Goal: Transaction & Acquisition: Purchase product/service

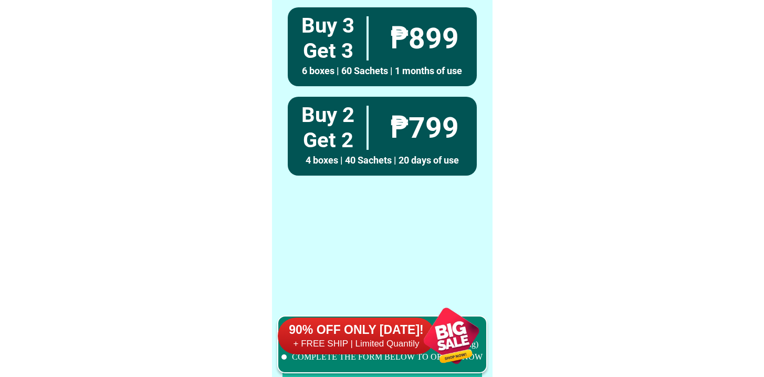
scroll to position [8164, 0]
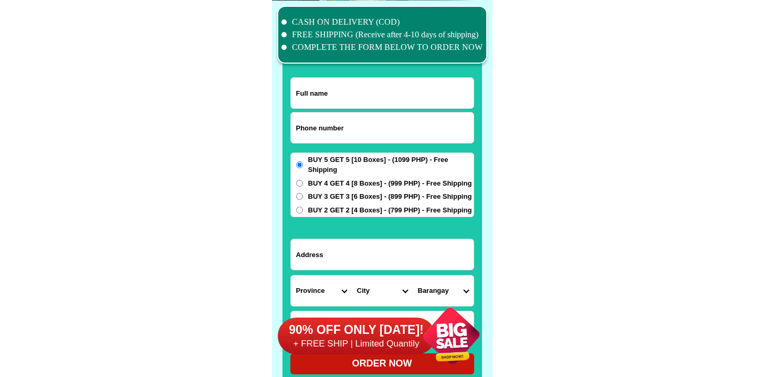
click at [320, 130] on input "Input phone_number" at bounding box center [382, 127] width 183 height 30
paste input "9498394319"
type input "09498394319"
click at [351, 94] on input "Input full_name" at bounding box center [382, 93] width 183 height 30
paste input "ELVIRA VALENZUELA"
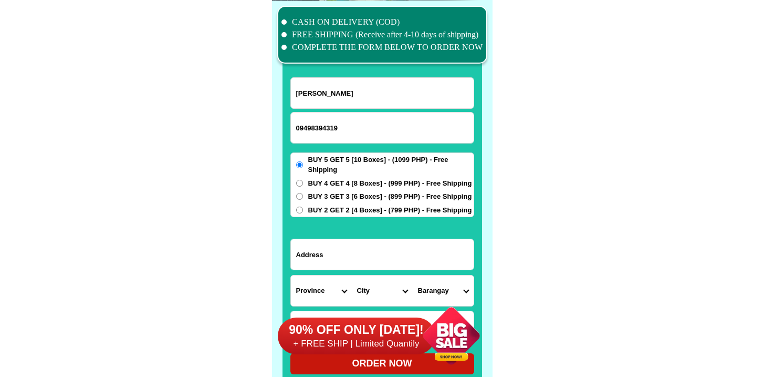
type input "ELVIRA VALENZUELA"
click at [380, 179] on span "BUY 4 GET 4 [8 Boxes] - (999 PHP) - Free Shipping" at bounding box center [390, 183] width 164 height 11
click at [303, 180] on input "BUY 4 GET 4 [8 Boxes] - (999 PHP) - Free Shipping" at bounding box center [299, 183] width 7 height 7
radio input "true"
click at [365, 252] on input "Input address" at bounding box center [382, 254] width 183 height 30
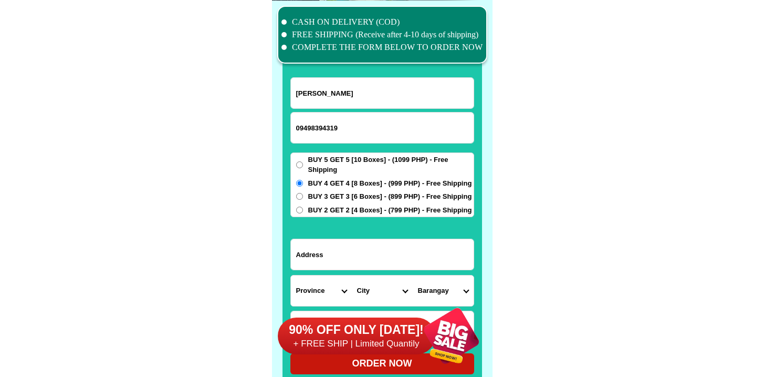
paste input "Mahogany St Ph6 Pkg2 Brgy178 Apt bldg 2/f (landmark Big Brew) G/F"
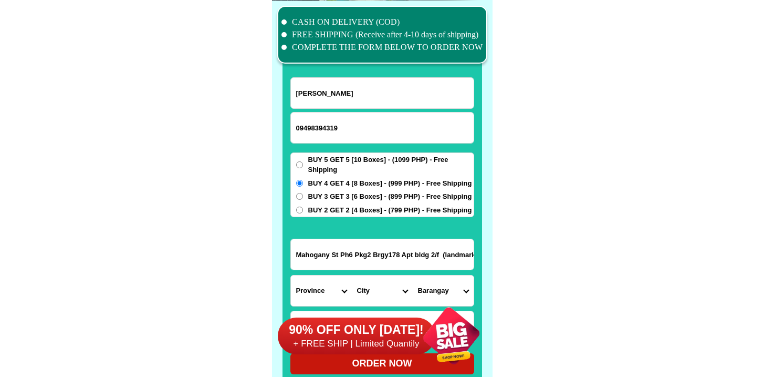
scroll to position [0, 49]
type input "Mahogany St Ph6 Pkg2 Brgy178 Apt bldg 2/f (landmark Big Brew) G/F"
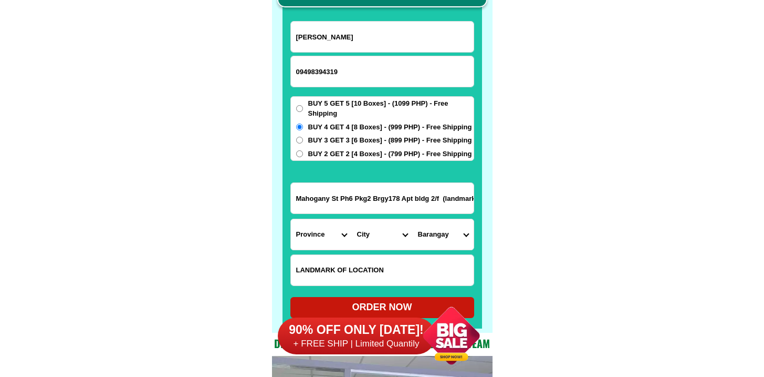
scroll to position [8221, 0]
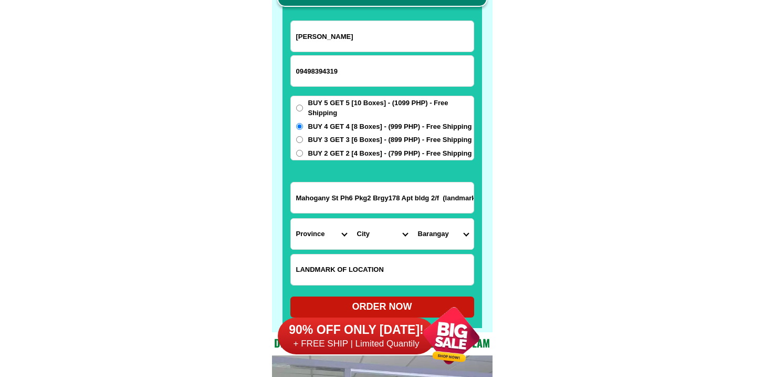
click at [380, 246] on select "City" at bounding box center [382, 233] width 61 height 30
click at [357, 267] on input "Input LANDMARKOFLOCATION" at bounding box center [382, 269] width 183 height 30
click at [349, 279] on input "Input LANDMARKOFLOCATION" at bounding box center [382, 269] width 183 height 30
paste input "Big Brew G/F"
type input "Big Brew G/F"
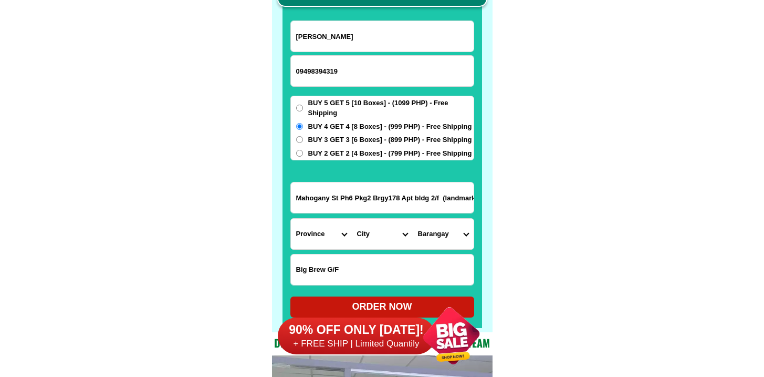
click at [318, 239] on select "Province [GEOGRAPHIC_DATA] [GEOGRAPHIC_DATA] [GEOGRAPHIC_DATA] [GEOGRAPHIC_DATA…" at bounding box center [321, 233] width 61 height 30
click at [291, 218] on select "Province [GEOGRAPHIC_DATA] [GEOGRAPHIC_DATA] [GEOGRAPHIC_DATA] [GEOGRAPHIC_DATA…" at bounding box center [321, 233] width 61 height 30
click at [344, 205] on input "Mahogany St Ph6 Pkg2 Brgy178 Apt bldg 2/f (landmark Big Brew) G/F" at bounding box center [382, 197] width 183 height 30
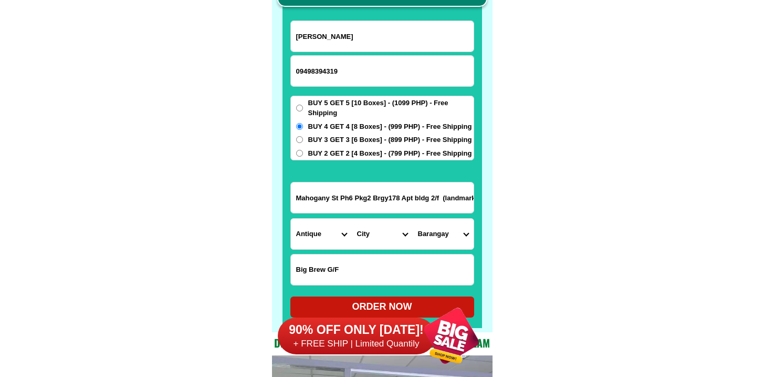
click at [344, 205] on input "Mahogany St Ph6 Pkg2 Brgy178 Apt bldg 2/f (landmark Big Brew) G/F" at bounding box center [382, 197] width 183 height 30
click at [359, 193] on input "Mahogany St Ph6 Pkg2 Brgy178 Apt bldg 2/f (landmark Big Brew) G/F" at bounding box center [382, 197] width 183 height 30
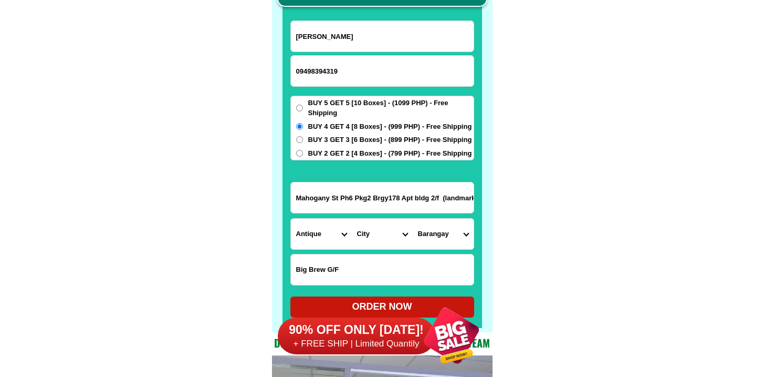
click at [359, 193] on input "Mahogany St Ph6 Pkg2 Brgy178 Apt bldg 2/f (landmark Big Brew) G/F" at bounding box center [382, 197] width 183 height 30
click at [312, 224] on select "Province [GEOGRAPHIC_DATA] [GEOGRAPHIC_DATA] [GEOGRAPHIC_DATA] [GEOGRAPHIC_DATA…" at bounding box center [321, 233] width 61 height 30
select select "63_219"
click at [291, 218] on select "Province [GEOGRAPHIC_DATA] [GEOGRAPHIC_DATA] [GEOGRAPHIC_DATA] [GEOGRAPHIC_DATA…" at bounding box center [321, 233] width 61 height 30
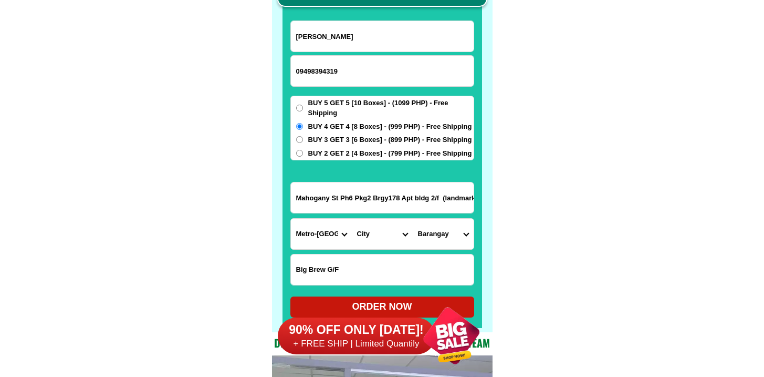
click at [378, 242] on select "City Binondo CALOOCAN Ermita Intramuros Las-pinas Makati Malabon-city Malate Ma…" at bounding box center [382, 233] width 61 height 30
select select "63_2199773"
click at [352, 218] on select "City Binondo CALOOCAN Ermita Intramuros Las-pinas Makati Malabon-city Malate Ma…" at bounding box center [382, 233] width 61 height 30
click at [440, 238] on select "Barangay Barangay 1 Barangay 10 Barangay 100 Barangay 101 Barangay 102 Barangay…" at bounding box center [443, 233] width 61 height 30
select select "63_21997731890"
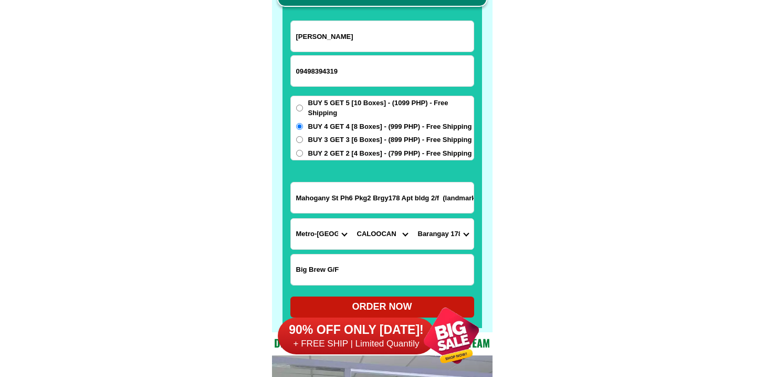
click at [413, 218] on select "Barangay Barangay 1 Barangay 10 Barangay 100 Barangay 101 Barangay 102 Barangay…" at bounding box center [443, 233] width 61 height 30
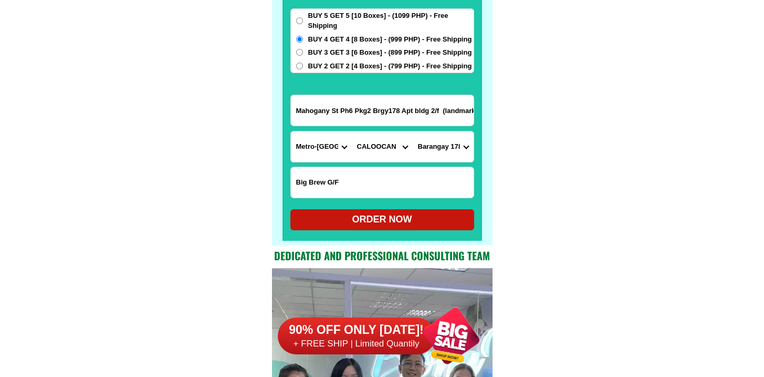
scroll to position [8375, 0]
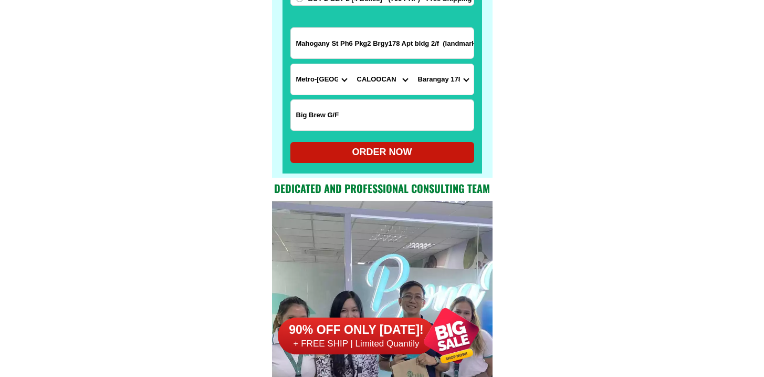
click at [393, 158] on div "ORDER NOW" at bounding box center [382, 152] width 184 height 14
radio input "true"
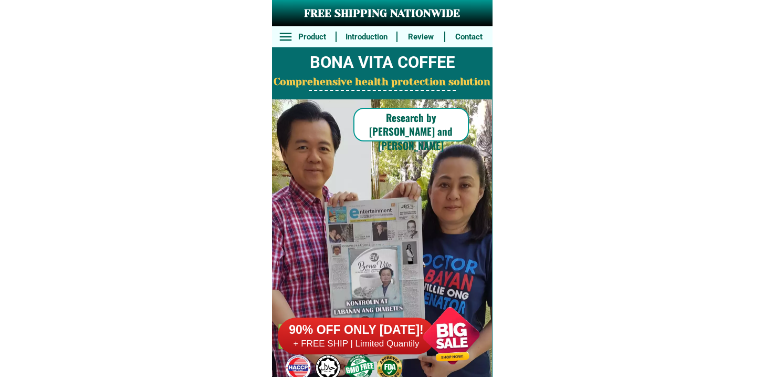
click at [402, 341] on h6 "+ FREE SHIP | Limited Quantily" at bounding box center [357, 344] width 158 height 12
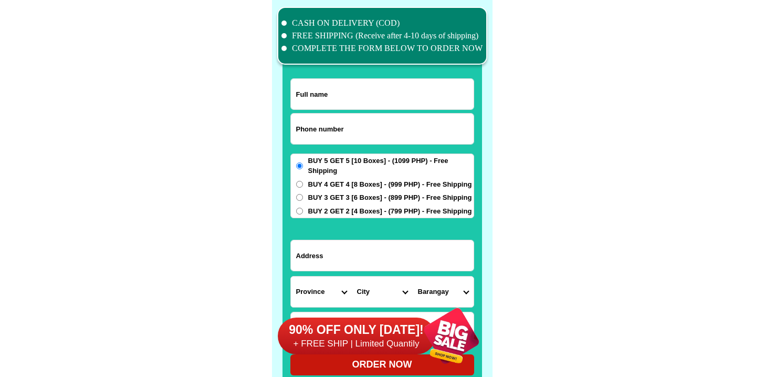
scroll to position [8164, 0]
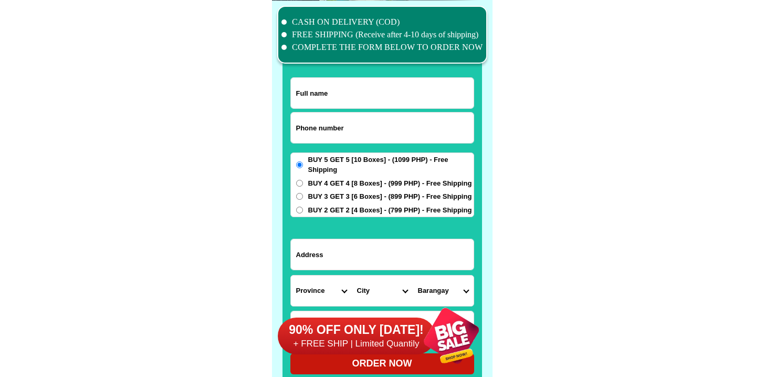
click at [345, 149] on form "ORDER NOW Province [GEOGRAPHIC_DATA] [GEOGRAPHIC_DATA][PERSON_NAME][GEOGRAPHIC_…" at bounding box center [382, 225] width 184 height 297
click at [346, 130] on input "Input phone_number" at bounding box center [382, 127] width 183 height 30
paste input "9262928565"
type input "09262928565"
click at [324, 102] on input "Input full_name" at bounding box center [382, 93] width 183 height 30
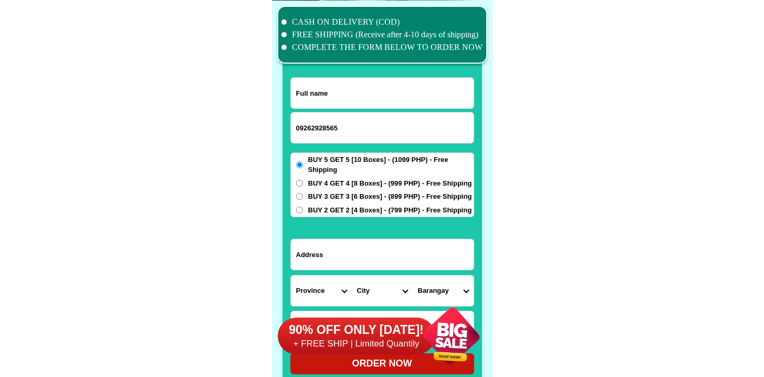
paste input "Angie Gabejan"
type input "Angie Gabejan"
click at [358, 249] on input "Input address" at bounding box center [382, 254] width 183 height 30
paste input "501 A Gabuya st cogon pardo"
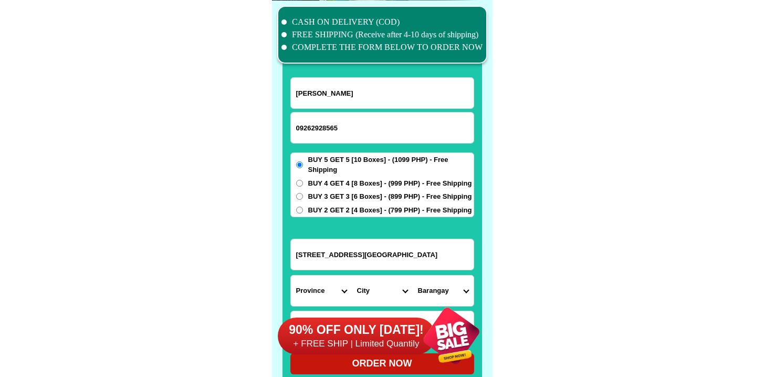
type input "501 A Gabuya st cogon pardo"
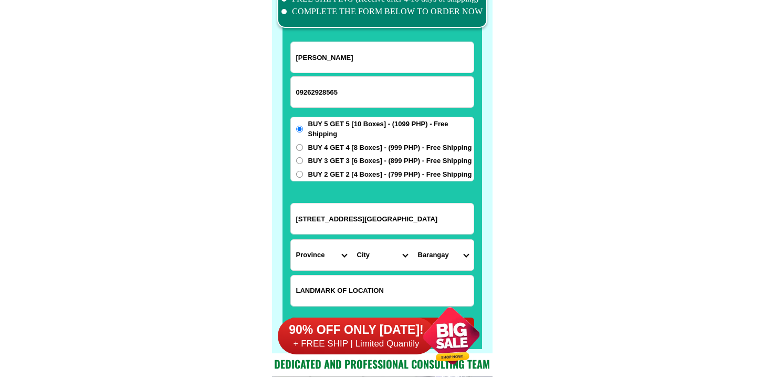
scroll to position [8223, 0]
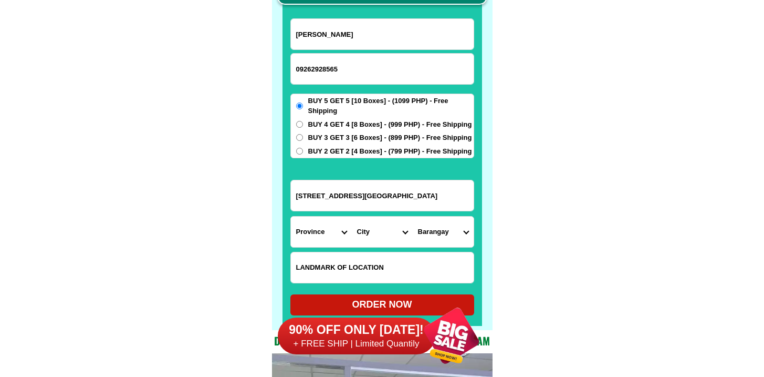
click at [336, 255] on input "Input LANDMARKOFLOCATION" at bounding box center [382, 267] width 183 height 30
paste input "Lapurisima chapel"
type input "Lapurisima chapel"
click at [311, 235] on select "Province [GEOGRAPHIC_DATA] [GEOGRAPHIC_DATA] [GEOGRAPHIC_DATA] [GEOGRAPHIC_DATA…" at bounding box center [321, 231] width 61 height 30
select select "63_8"
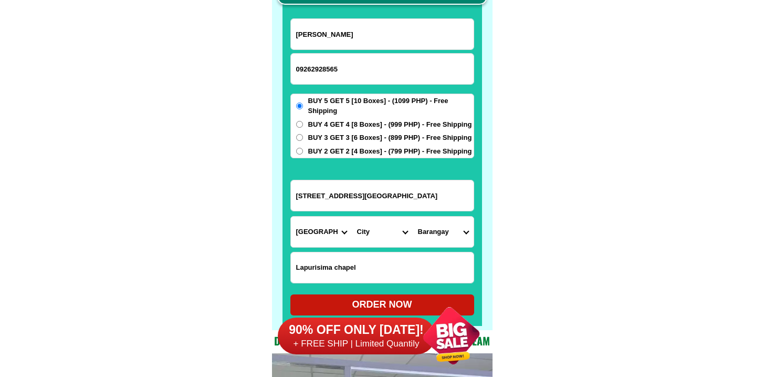
click at [291, 216] on select "Province [GEOGRAPHIC_DATA] [GEOGRAPHIC_DATA] [GEOGRAPHIC_DATA] [GEOGRAPHIC_DATA…" at bounding box center [321, 231] width 61 height 30
click at [374, 242] on select "City Alcoy Aloguinsan Argao Asturias Badian Balamban Bantayan Barili Bogo-city …" at bounding box center [382, 231] width 61 height 30
click at [378, 239] on select "City Alcoy Aloguinsan Argao Asturias Badian Balamban Bantayan Barili Bogo-city …" at bounding box center [382, 231] width 61 height 30
click at [322, 186] on input "501 A Gabuya st cogon pardo" at bounding box center [382, 195] width 183 height 30
click at [349, 266] on input "Lapurisima chapel" at bounding box center [382, 267] width 183 height 30
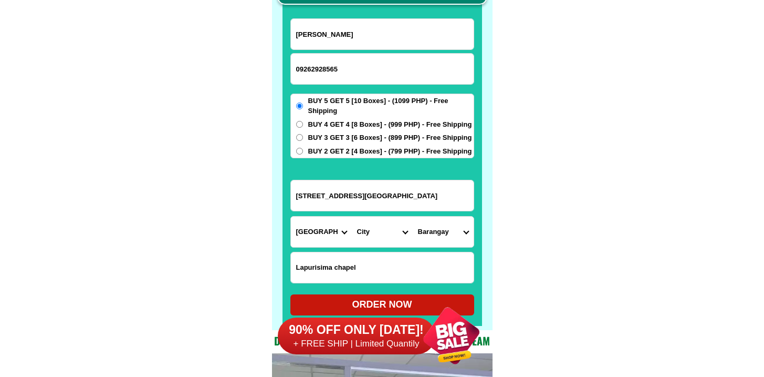
click at [349, 266] on input "Lapurisima chapel" at bounding box center [382, 267] width 183 height 30
click at [369, 230] on select "City Alcoy Aloguinsan Argao Asturias Badian Balamban Bantayan Barili Bogo-city …" at bounding box center [382, 231] width 61 height 30
select select "63_865"
click at [352, 216] on select "City Alcoy Aloguinsan Argao Asturias Badian Balamban Bantayan Barili Bogo-city …" at bounding box center [382, 231] width 61 height 30
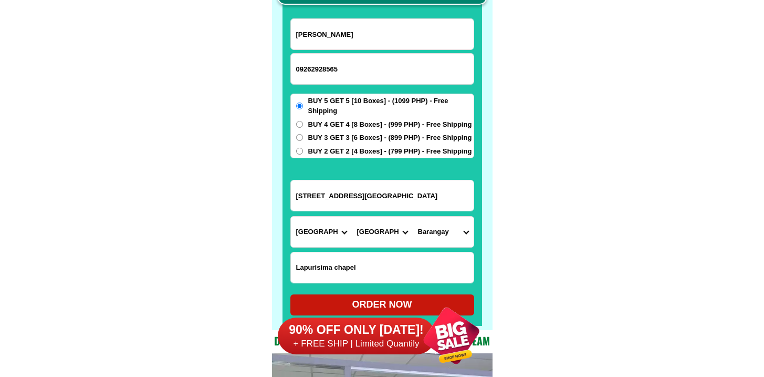
click at [434, 239] on select "Barangay" at bounding box center [443, 231] width 61 height 30
select select "63_8656394"
click at [413, 216] on select "Barangay Adlaon Agsungot Apas Babag Bacayan Banilad Basak pardo Basak san nicol…" at bounding box center [443, 231] width 61 height 30
click at [334, 159] on form "Angie Gabejan 09262928565 ORDER NOW 501 A Gabuya st cogon pardo Province Abra A…" at bounding box center [382, 166] width 184 height 297
click at [335, 155] on div "BUY 5 GET 5 [10 Boxes] - (1099 PHP) - Free Shipping BUY 4 GET 4 [8 Boxes] - (99…" at bounding box center [382, 125] width 184 height 65
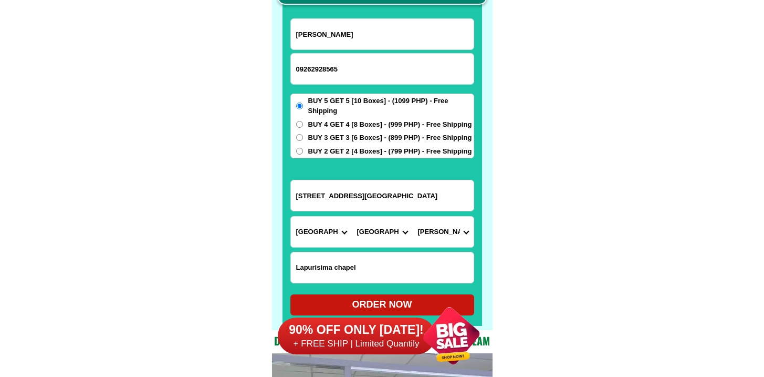
click at [337, 149] on span "BUY 2 GET 2 [4 Boxes] - (799 PHP) - Free Shipping" at bounding box center [390, 151] width 164 height 11
click at [303, 149] on input "BUY 2 GET 2 [4 Boxes] - (799 PHP) - Free Shipping" at bounding box center [299, 151] width 7 height 7
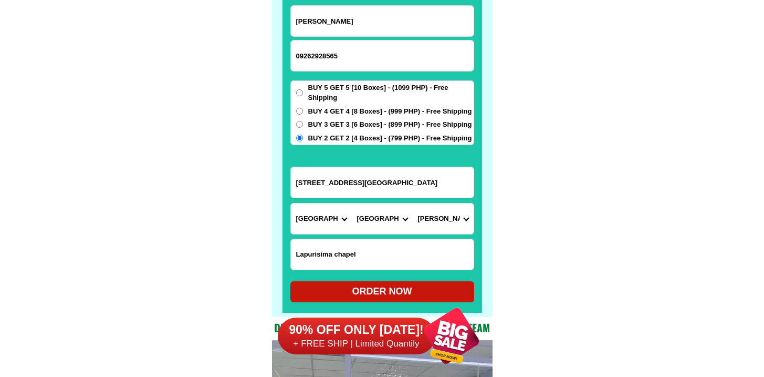
scroll to position [8255, 0]
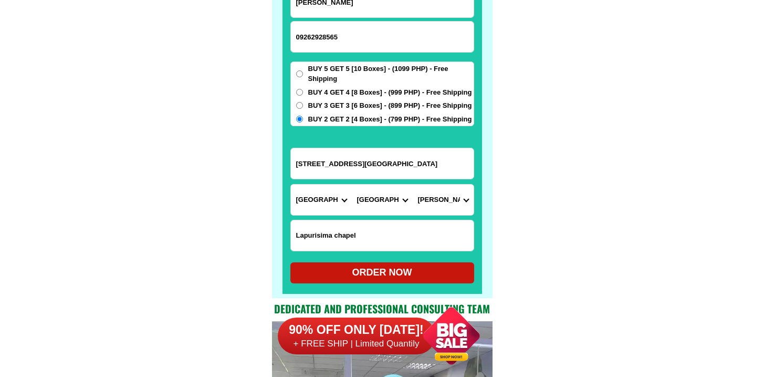
click at [376, 275] on div "ORDER NOW" at bounding box center [382, 272] width 184 height 14
radio input "true"
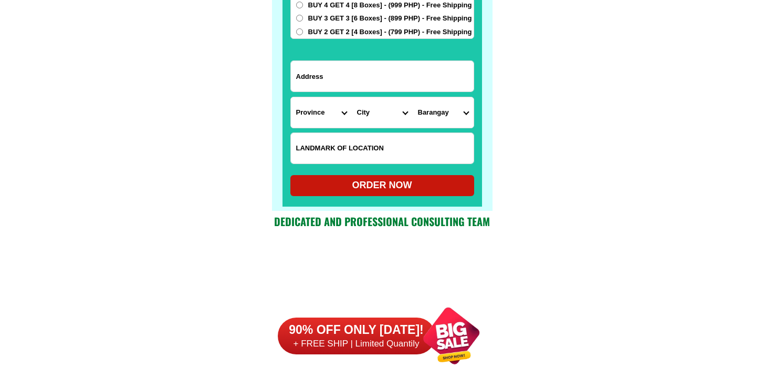
scroll to position [8373, 0]
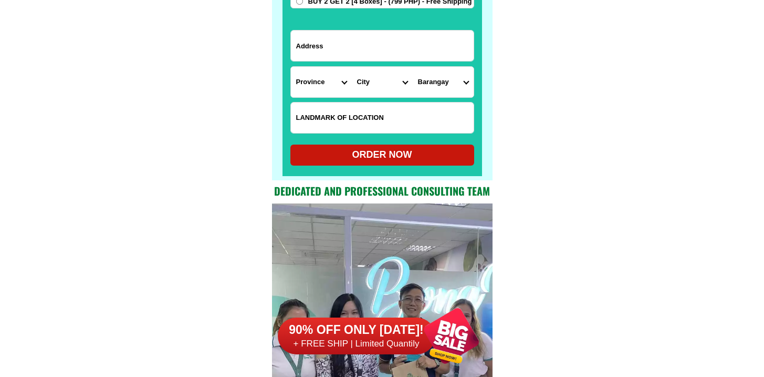
click at [328, 126] on input "Input LANDMARKOFLOCATION" at bounding box center [382, 117] width 183 height 30
paste input "Bernadette house amlo sub, zone 3"
type input "Bernadette house amlo sub, zone 3"
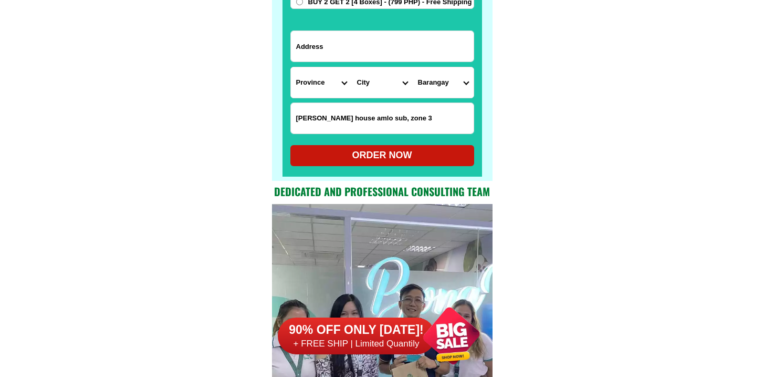
scroll to position [8197, 0]
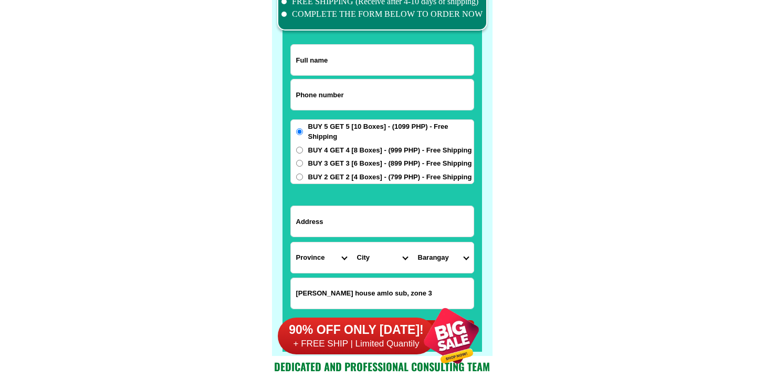
click at [385, 232] on input "Input address" at bounding box center [382, 221] width 183 height 30
paste input "Poblaavcion, sta, cruz,amlo zone 3"
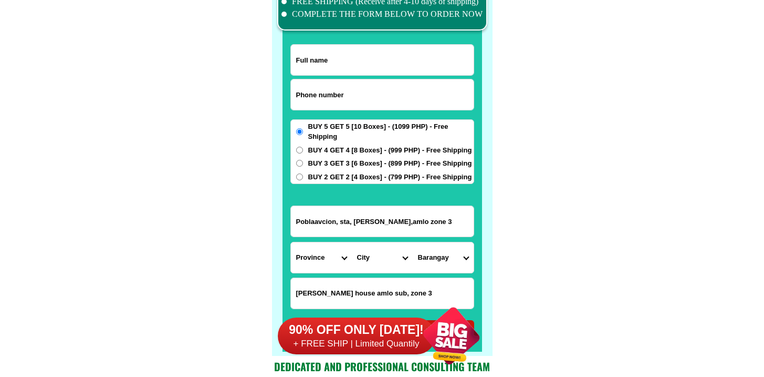
type input "Poblaavcion, sta, cruz,amlo zone 3"
click at [300, 77] on form "ORDER NOW Poblaavcion, sta, cruz,amlo zone 3 Province Abra Agusan-del-norte Agu…" at bounding box center [382, 192] width 184 height 297
click at [305, 88] on input "Input phone_number" at bounding box center [382, 94] width 183 height 30
paste input "9638675822"
type input "09638675822"
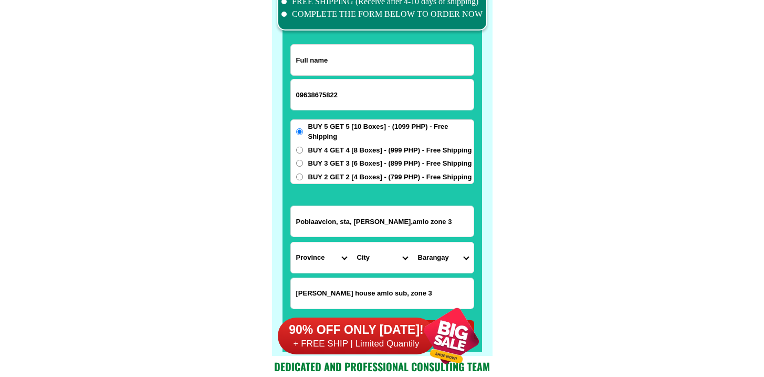
click at [378, 47] on input "Input full_name" at bounding box center [382, 60] width 183 height 30
paste input "Anthony cocoy m villaflor"
type input "Anthony cocoy m villaflor"
click at [314, 262] on select "Province [GEOGRAPHIC_DATA] [GEOGRAPHIC_DATA] [GEOGRAPHIC_DATA] [GEOGRAPHIC_DATA…" at bounding box center [321, 257] width 61 height 30
click at [291, 242] on select "Province [GEOGRAPHIC_DATA] [GEOGRAPHIC_DATA] [GEOGRAPHIC_DATA] [GEOGRAPHIC_DATA…" at bounding box center [321, 257] width 61 height 30
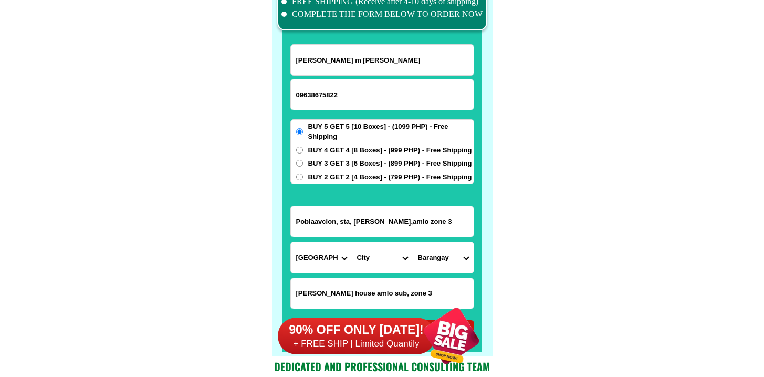
click at [325, 250] on select "Province [GEOGRAPHIC_DATA] [GEOGRAPHIC_DATA] [GEOGRAPHIC_DATA] [GEOGRAPHIC_DATA…" at bounding box center [321, 257] width 61 height 30
select select "63_738"
click at [291, 242] on select "Province [GEOGRAPHIC_DATA] [GEOGRAPHIC_DATA] [GEOGRAPHIC_DATA] [GEOGRAPHIC_DATA…" at bounding box center [321, 257] width 61 height 30
click at [385, 263] on select "City Bansalan Davao-city Davao-del-sur-hagonoy Davao-del-sur-magsaysay Davao-de…" at bounding box center [382, 257] width 61 height 30
select select "63_7385999"
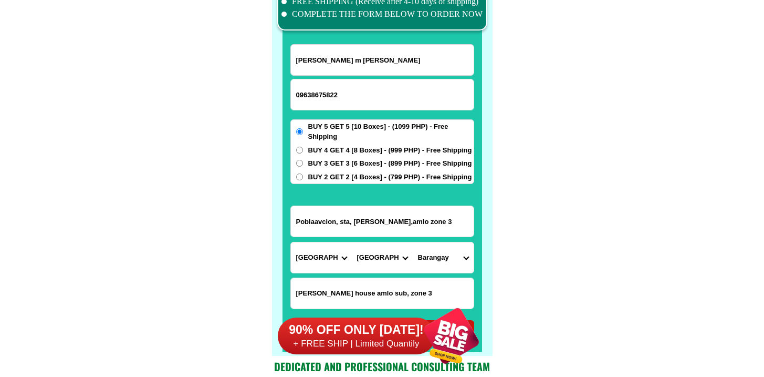
click at [352, 242] on select "City Bansalan Davao-city Davao-del-sur-hagonoy Davao-del-sur-magsaysay Davao-de…" at bounding box center [382, 257] width 61 height 30
click at [439, 235] on input "Poblaavcion, sta, cruz,amlo zone 3" at bounding box center [382, 221] width 183 height 30
click at [450, 270] on select "Barangay" at bounding box center [443, 257] width 61 height 30
select select "63_73859995374"
click at [413, 242] on select "Barangay Astorga Bato Coronon Darong Inawayan Jose rizal Matutungan Melilia Sal…" at bounding box center [443, 257] width 61 height 30
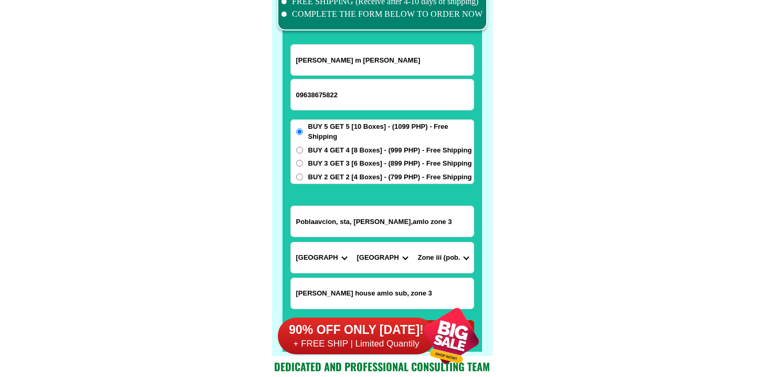
click at [459, 263] on select "Barangay Astorga Bato Coronon Darong Inawayan Jose rizal Matutungan Melilia Sal…" at bounding box center [443, 257] width 61 height 30
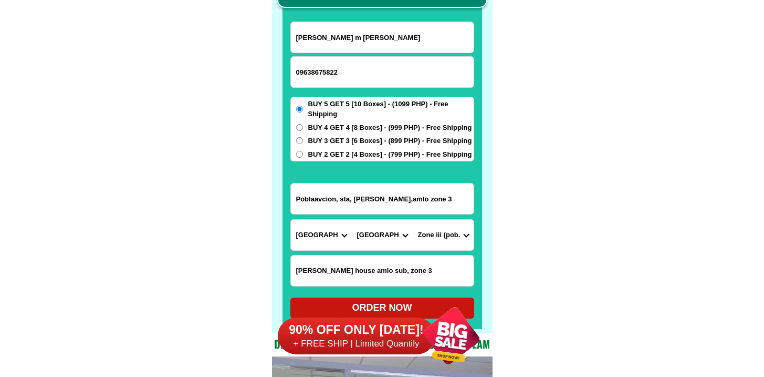
scroll to position [8332, 0]
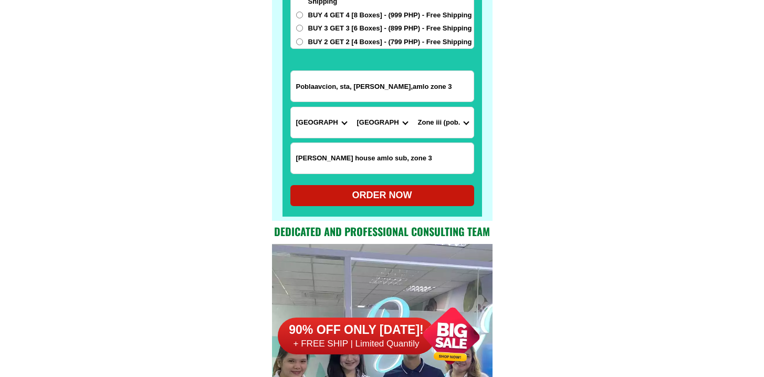
click at [392, 194] on div "ORDER NOW" at bounding box center [382, 195] width 184 height 14
radio input "true"
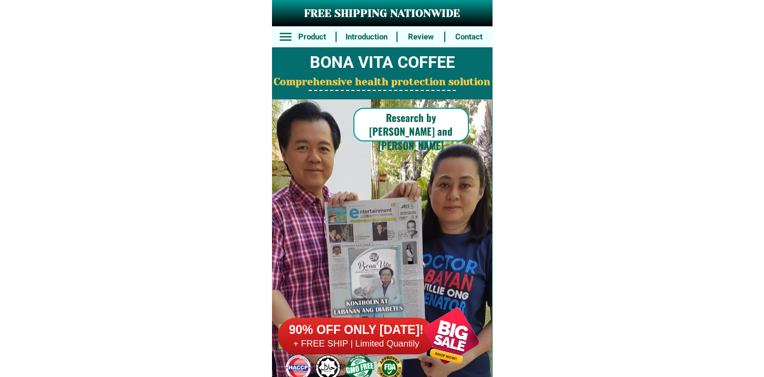
click at [353, 336] on h6 "90% OFF ONLY [DATE]!" at bounding box center [357, 330] width 158 height 16
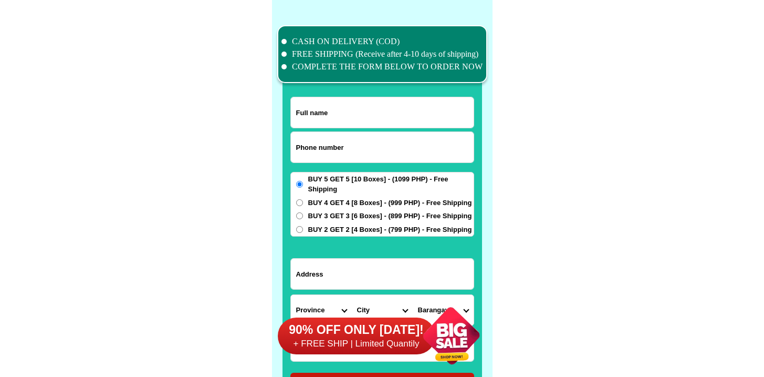
scroll to position [8164, 0]
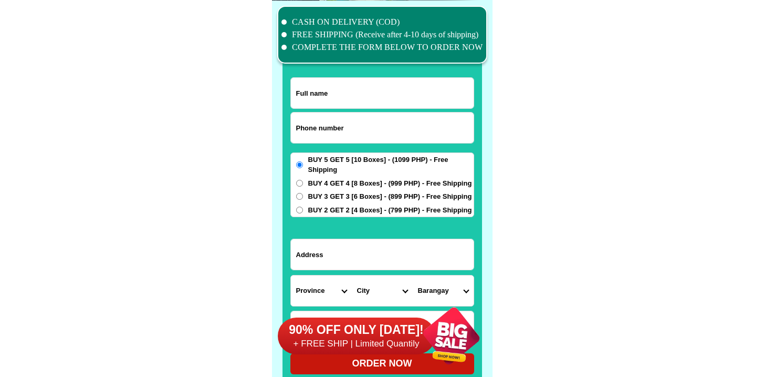
click at [320, 288] on select "Province [GEOGRAPHIC_DATA] [GEOGRAPHIC_DATA] [GEOGRAPHIC_DATA] [GEOGRAPHIC_DATA…" at bounding box center [321, 290] width 61 height 30
select select "63_108"
click at [291, 275] on select "Province [GEOGRAPHIC_DATA] [GEOGRAPHIC_DATA] [GEOGRAPHIC_DATA] [GEOGRAPHIC_DATA…" at bounding box center [321, 290] width 61 height 30
click at [376, 283] on select "City Agoncillo Alitagtag Allacapan Balayan Batangas-balete Batangas-city Batang…" at bounding box center [382, 290] width 61 height 30
select select "63_1088573"
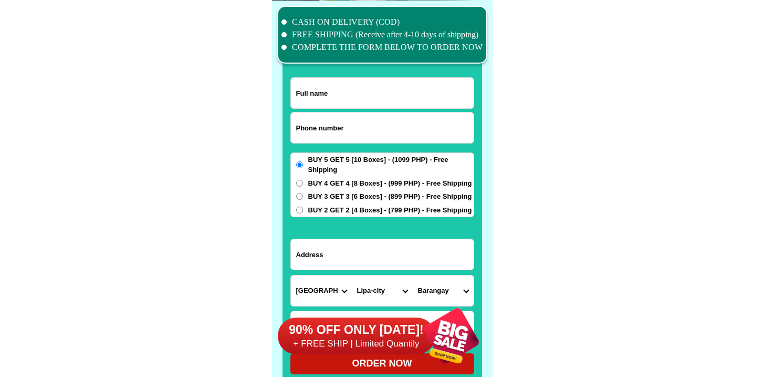
click at [352, 275] on select "City Agoncillo Alitagtag Allacapan Balayan Batangas-balete Batangas-city Batang…" at bounding box center [382, 290] width 61 height 30
click at [432, 280] on select "Barangay" at bounding box center [443, 290] width 61 height 30
click at [443, 290] on select "Barangay Adya Anilao Anilao-labac Antipolo del norte Antipolo del sur Bagong po…" at bounding box center [443, 290] width 61 height 30
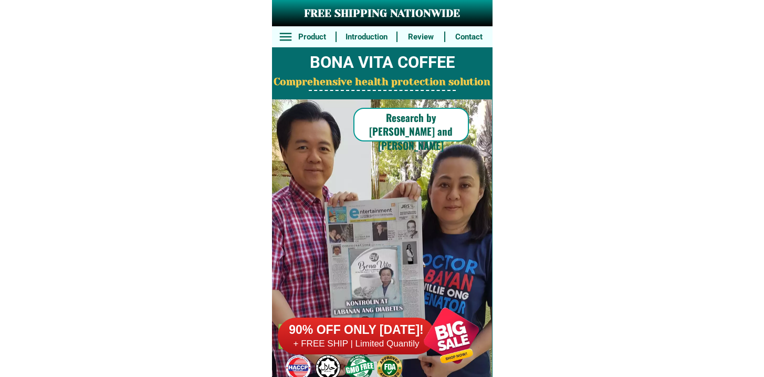
click at [373, 346] on h6 "+ FREE SHIP | Limited Quantily" at bounding box center [357, 344] width 158 height 12
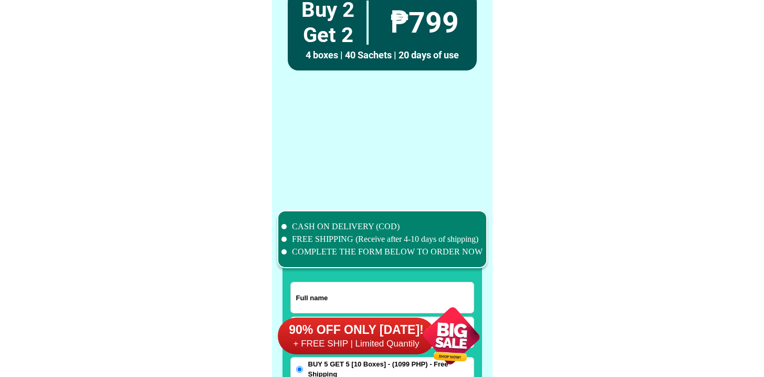
scroll to position [8164, 0]
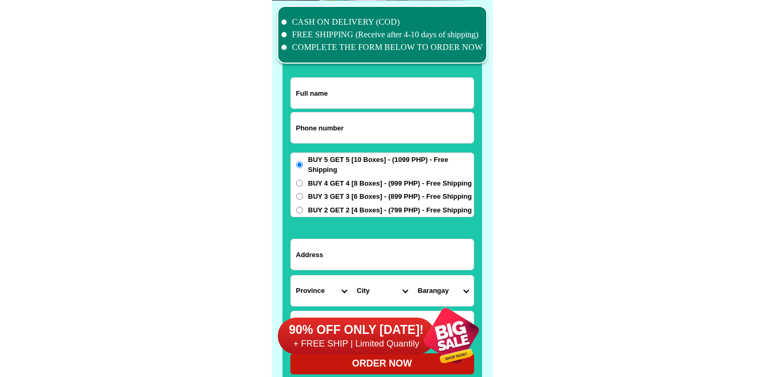
click at [348, 117] on input "Input phone_number" at bounding box center [382, 127] width 183 height 30
click at [348, 120] on input "Input phone_number" at bounding box center [382, 127] width 183 height 30
paste input "9673304587"
type input "09673304587"
click at [370, 92] on input "Input full_name" at bounding box center [382, 93] width 183 height 30
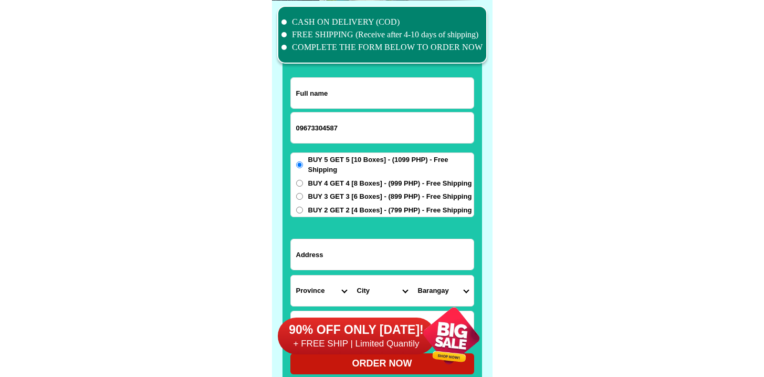
paste input "[PERSON_NAME]Oquiana"
type input "[PERSON_NAME]Oquiana"
click at [367, 240] on input "Input address" at bounding box center [382, 254] width 183 height 30
paste input "purok pinetree,[GEOGRAPHIC_DATA],[GEOGRAPHIC_DATA]"
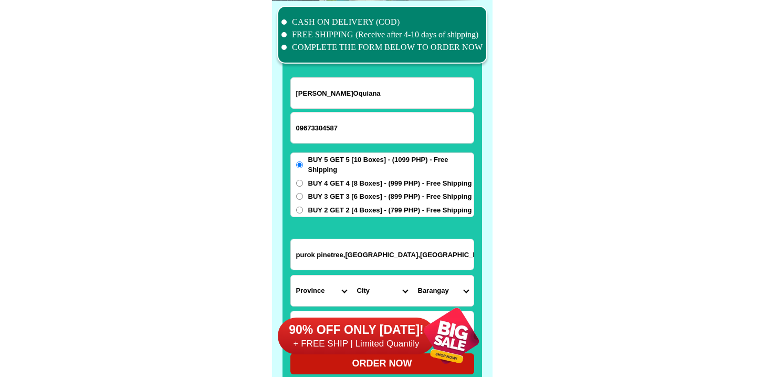
type input "purok pinetree,[GEOGRAPHIC_DATA],[GEOGRAPHIC_DATA]"
click at [346, 197] on span "BUY 3 GET 3 [6 Boxes] - (899 PHP) - Free Shipping" at bounding box center [390, 196] width 164 height 11
click at [303, 197] on input "BUY 3 GET 3 [6 Boxes] - (899 PHP) - Free Shipping" at bounding box center [299, 196] width 7 height 7
radio input "true"
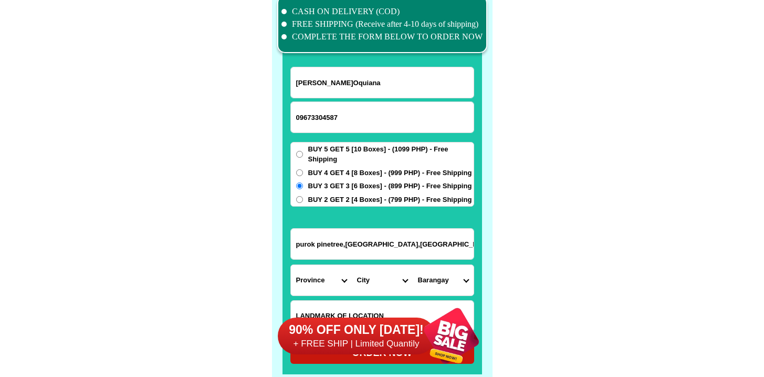
scroll to position [8190, 0]
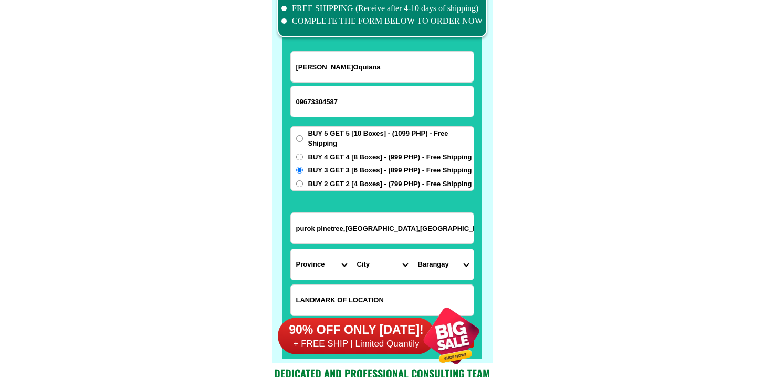
click at [307, 267] on select "Province [GEOGRAPHIC_DATA] [GEOGRAPHIC_DATA] [GEOGRAPHIC_DATA] [GEOGRAPHIC_DATA…" at bounding box center [321, 264] width 61 height 30
select select "63_396"
click at [291, 249] on select "Province [GEOGRAPHIC_DATA] [GEOGRAPHIC_DATA] [GEOGRAPHIC_DATA] [GEOGRAPHIC_DATA…" at bounding box center [321, 264] width 61 height 30
click at [362, 265] on select "City [GEOGRAPHIC_DATA]-city [GEOGRAPHIC_DATA]-city [GEOGRAPHIC_DATA] [GEOGRAPHI…" at bounding box center [382, 264] width 61 height 30
select select "63_3969805"
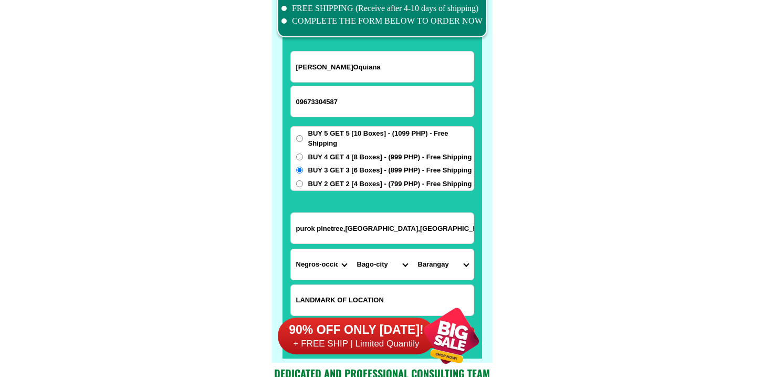
click at [352, 249] on select "City [GEOGRAPHIC_DATA]-city [GEOGRAPHIC_DATA]-city [GEOGRAPHIC_DATA] [GEOGRAPHI…" at bounding box center [382, 264] width 61 height 30
click at [446, 264] on select "Barangay Abuanan Alianza Atipuluan [PERSON_NAME] [PERSON_NAME] Balingasag Binub…" at bounding box center [443, 264] width 61 height 30
select select "63_396980561625"
click at [413, 249] on select "Barangay Abuanan Alianza Atipuluan [PERSON_NAME] [PERSON_NAME] Balingasag Binub…" at bounding box center [443, 264] width 61 height 30
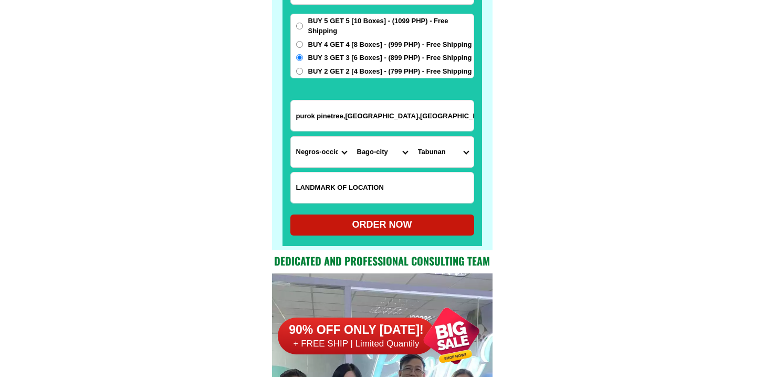
scroll to position [8303, 0]
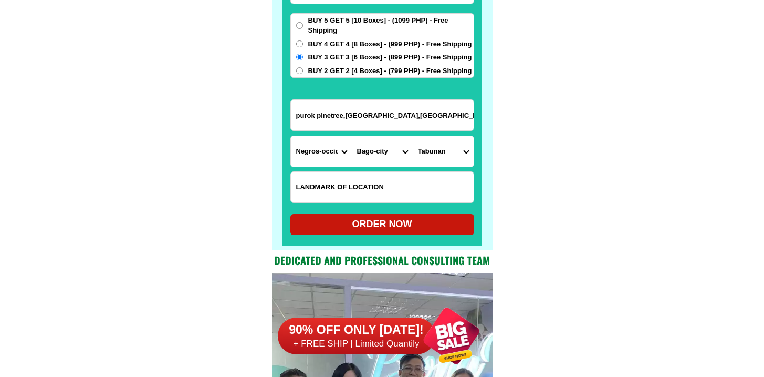
click at [374, 222] on div "ORDER NOW" at bounding box center [382, 224] width 184 height 14
type input "[PERSON_NAME]Oquiana"
type input "purok pinetree,[GEOGRAPHIC_DATA],[GEOGRAPHIC_DATA]"
radio input "true"
